Goal: Obtain resource: Obtain resource

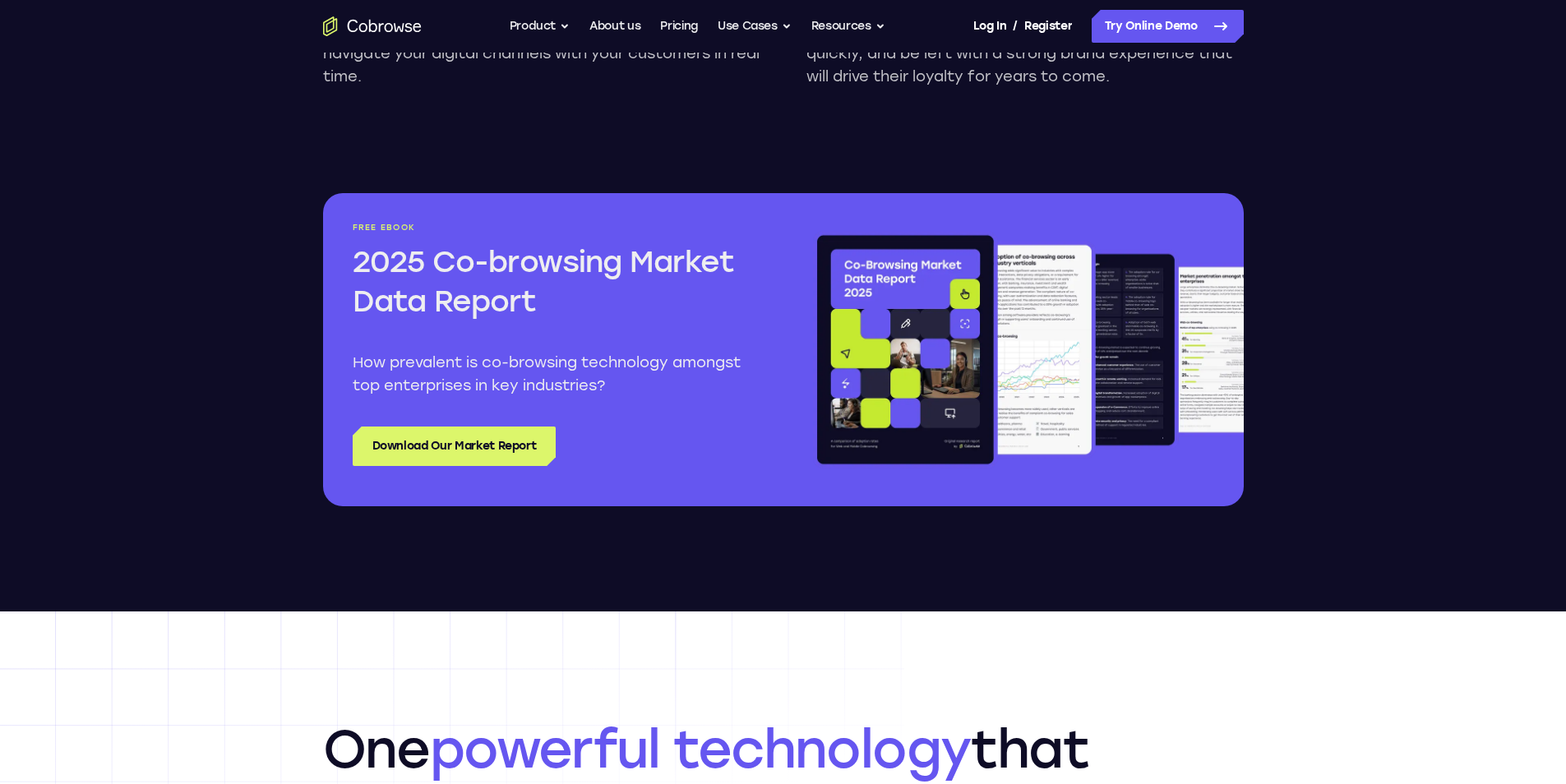
scroll to position [1972, 0]
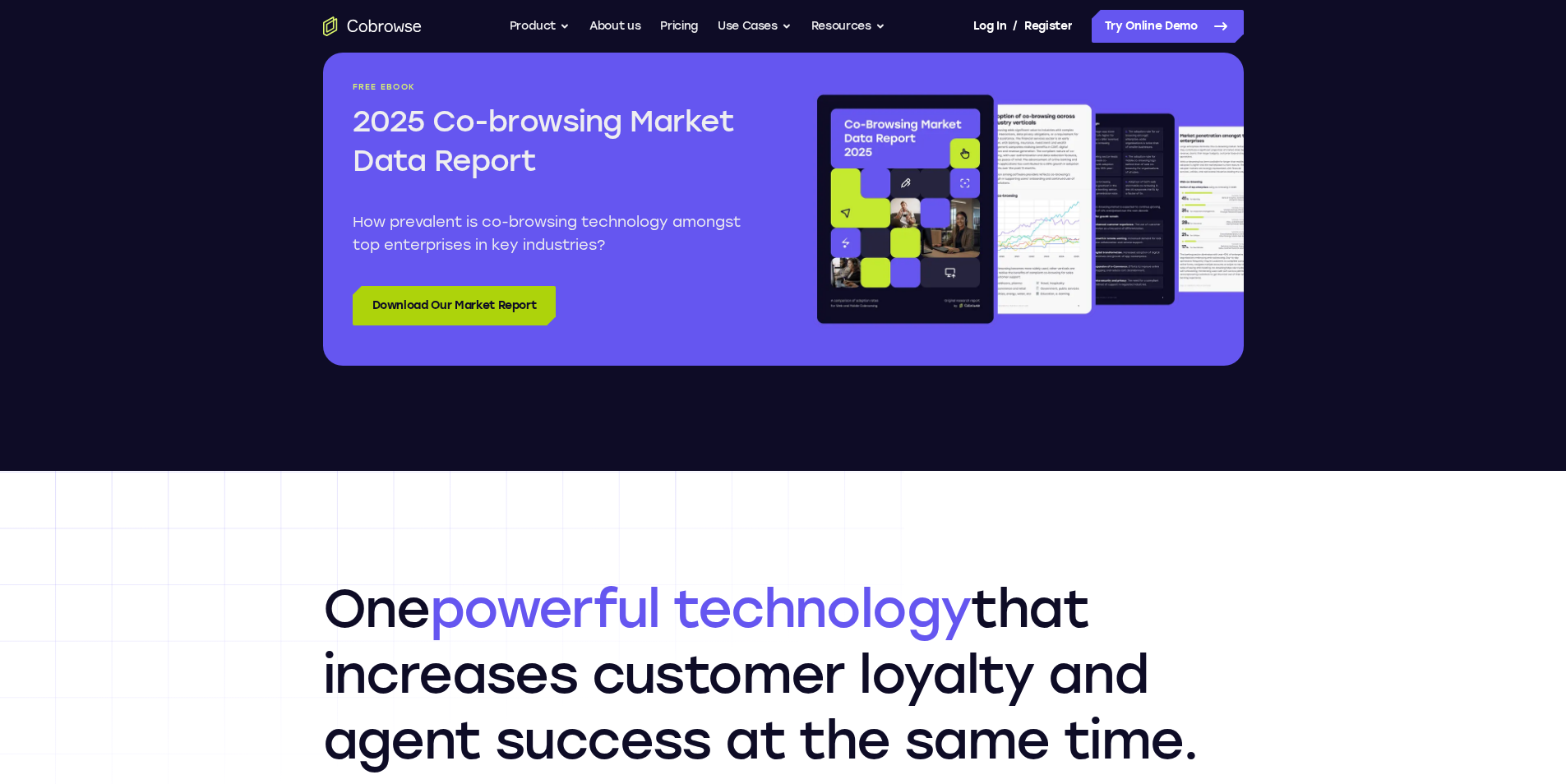
click at [499, 315] on link "Download Our Market Report" at bounding box center [455, 305] width 204 height 39
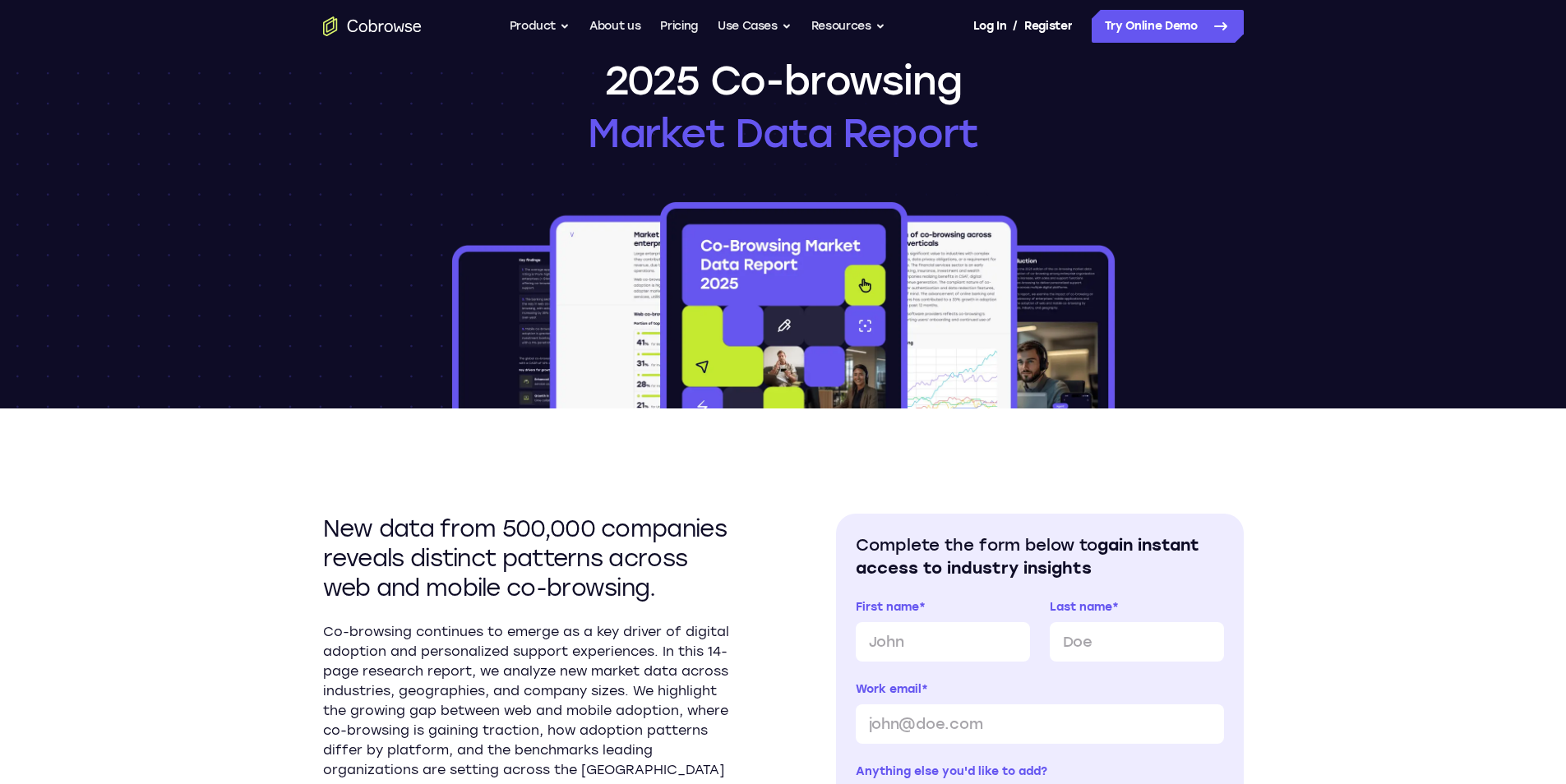
scroll to position [82, 0]
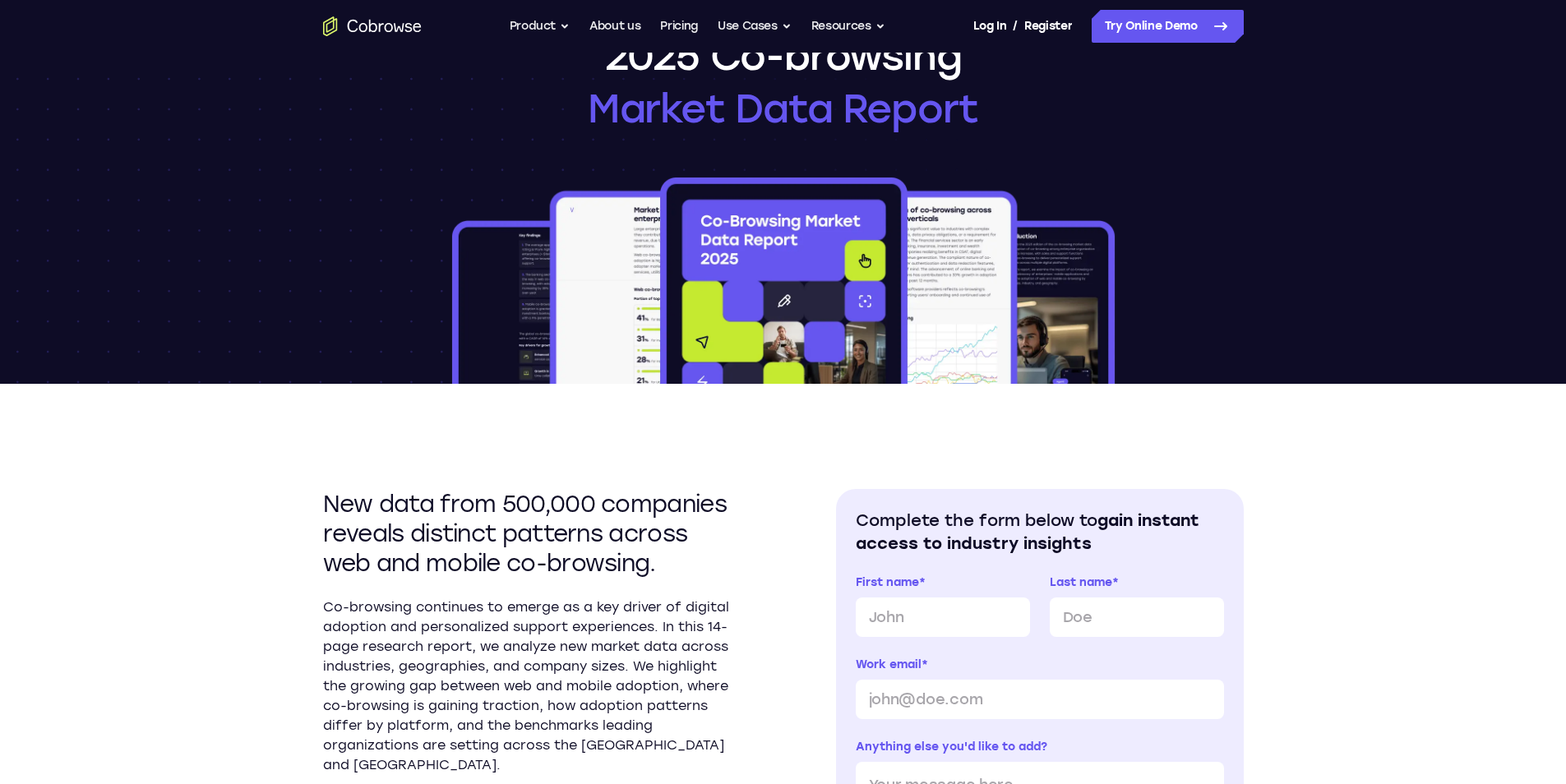
click at [825, 217] on img at bounding box center [783, 278] width 669 height 209
click at [911, 250] on img at bounding box center [783, 278] width 669 height 209
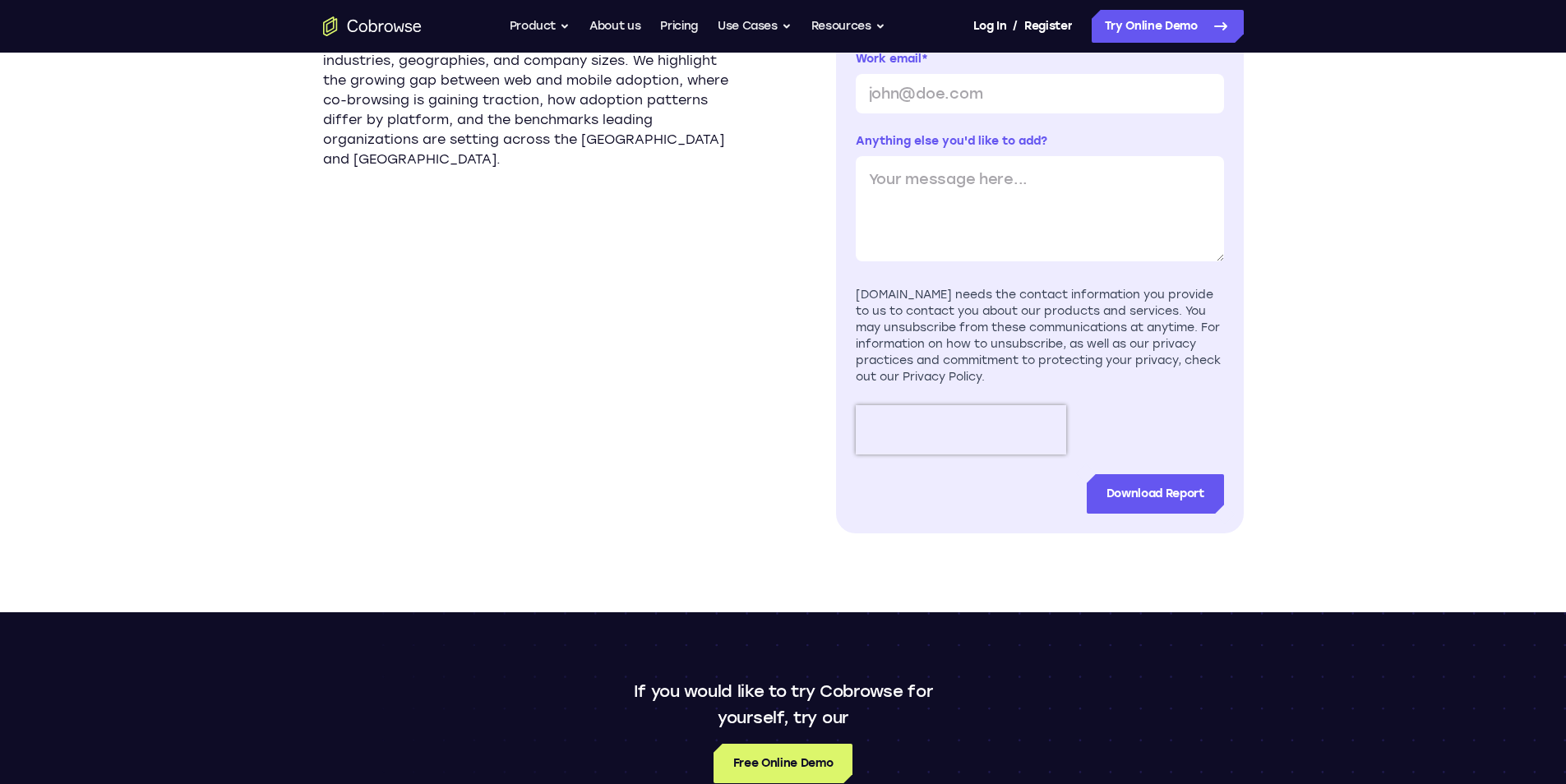
scroll to position [739, 0]
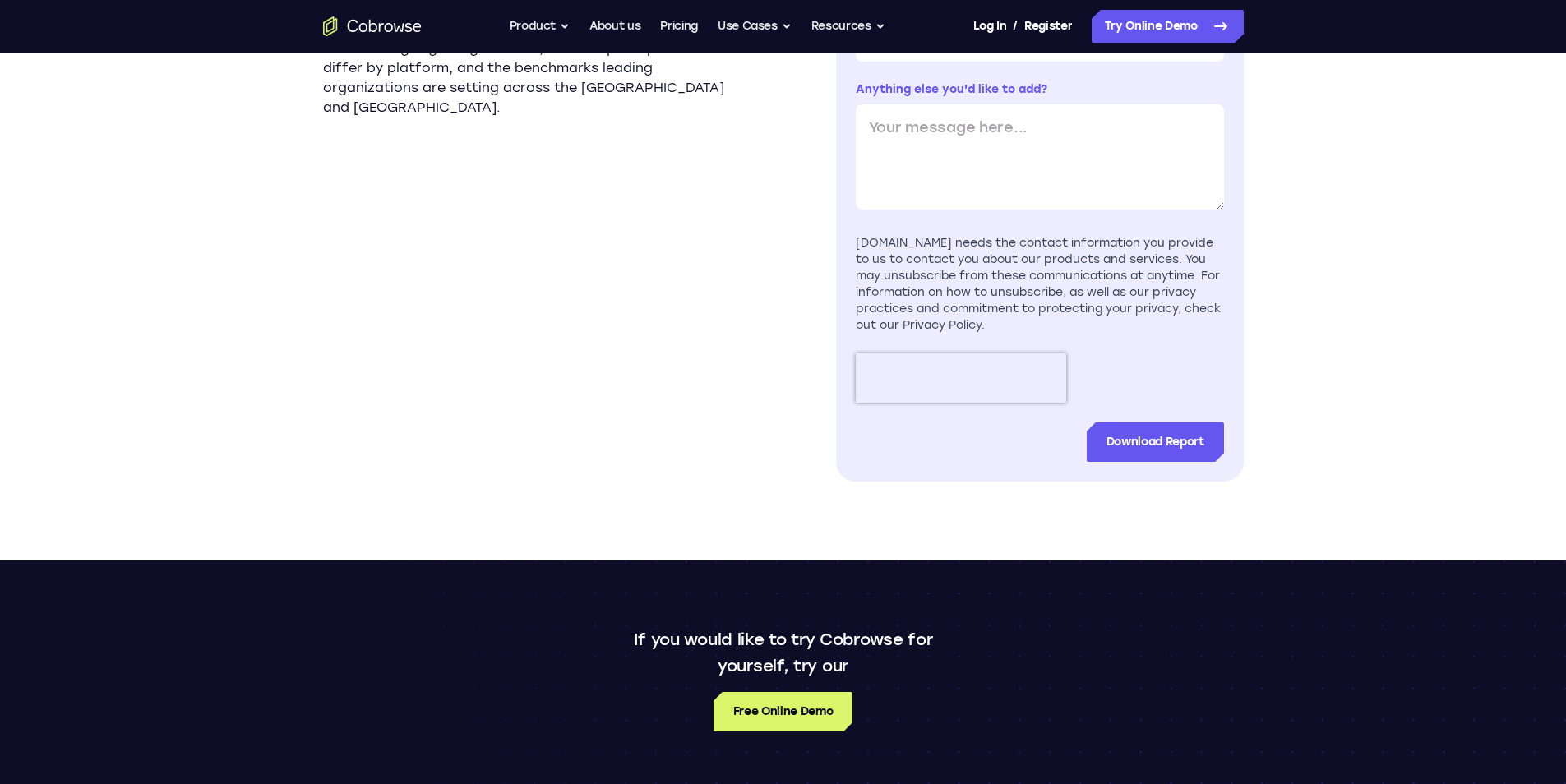
click at [571, 166] on section "New data from 500,000 companies reveals distinct patterns across web and mobile…" at bounding box center [526, 156] width 408 height 650
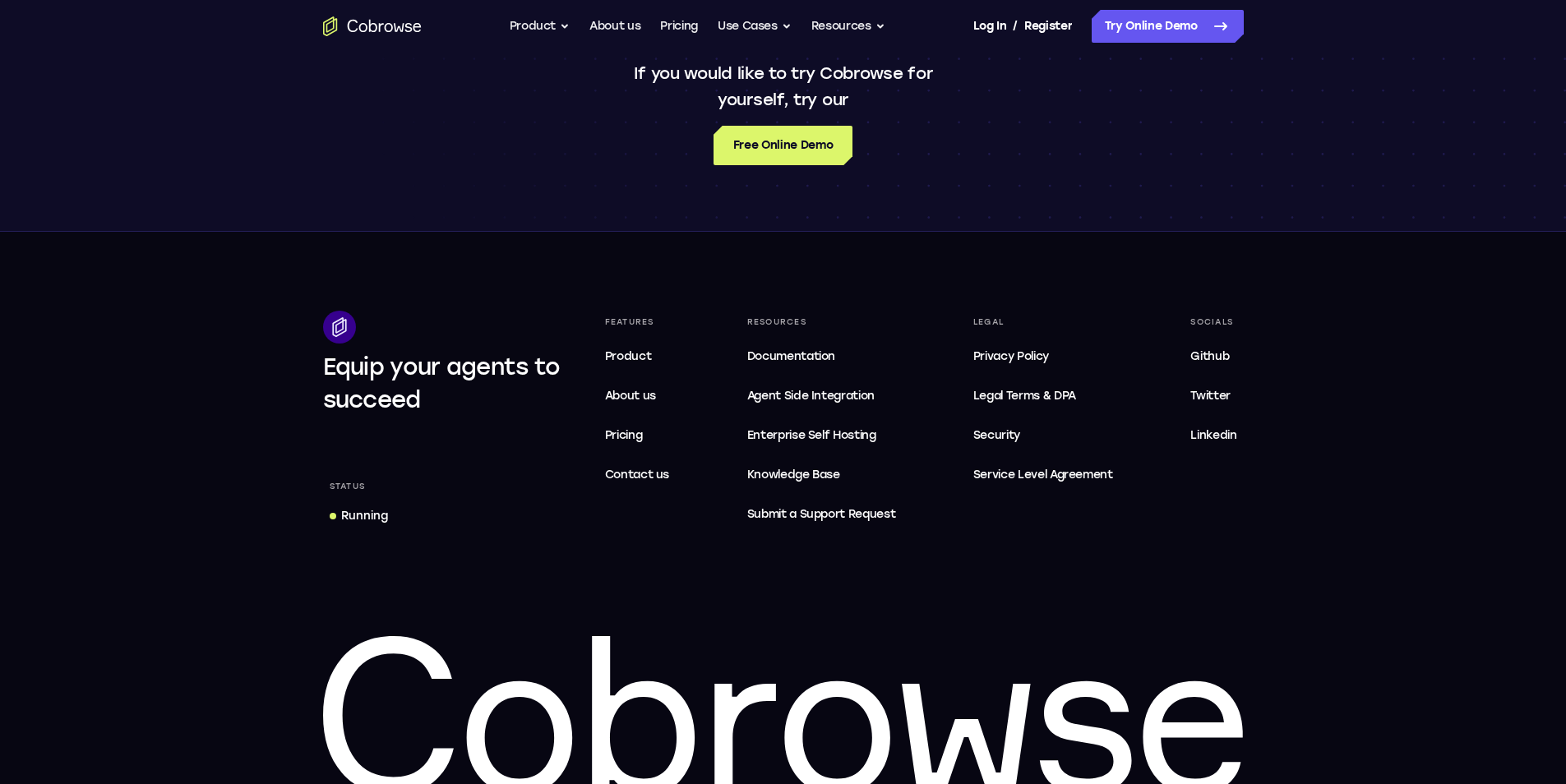
scroll to position [1397, 0]
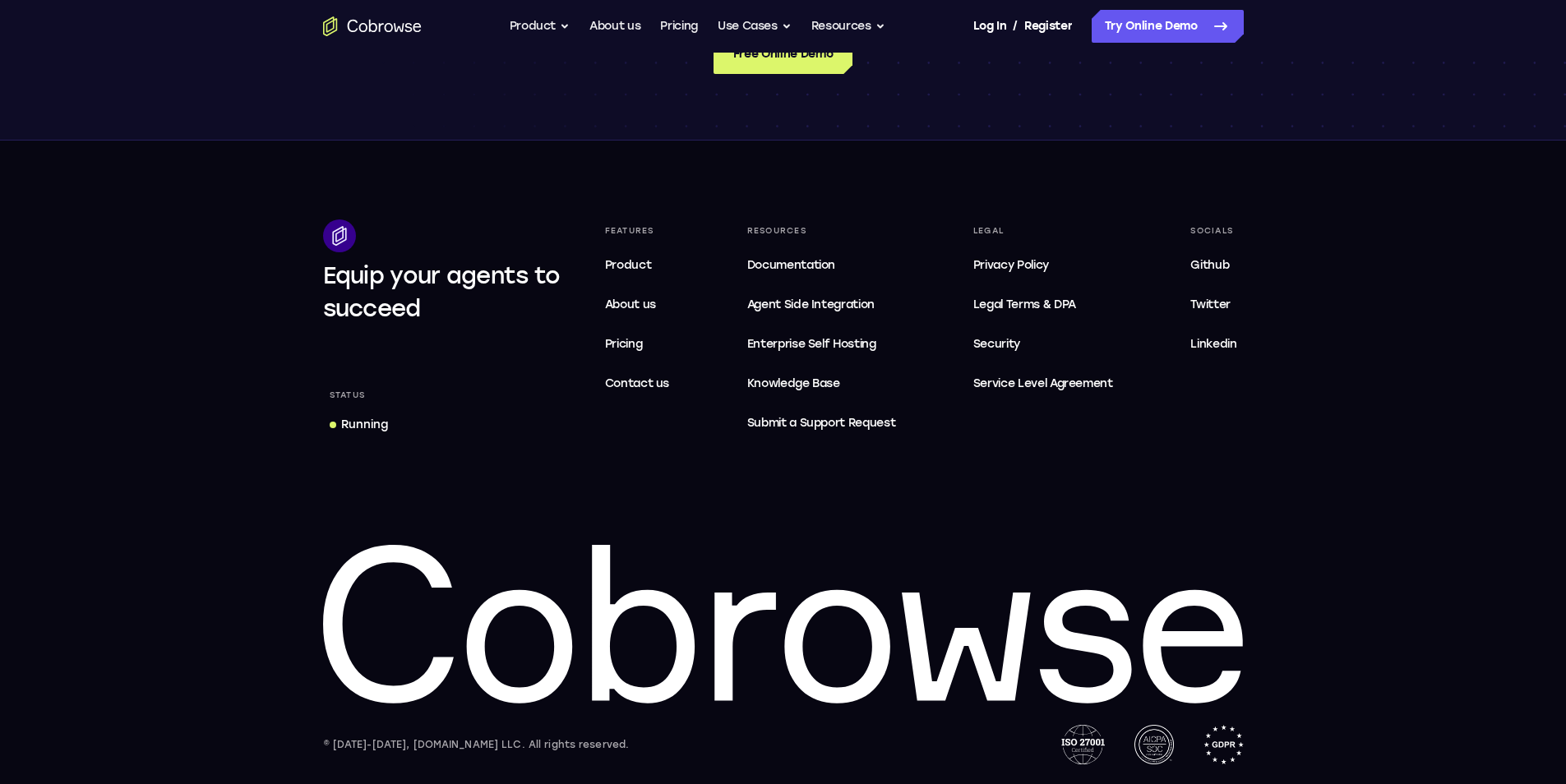
click at [876, 219] on div "Resources" at bounding box center [821, 230] width 162 height 23
click at [973, 156] on footer "Equip your agents to succeed Status Running Features Product About us Pricing C…" at bounding box center [783, 462] width 1566 height 644
click at [712, 222] on div "Features Product About us Pricing Contact us Resources Documentation Agent Inte…" at bounding box center [921, 329] width 646 height 220
click at [1003, 382] on span "Service Level Agreement" at bounding box center [1043, 383] width 140 height 19
